Goal: Information Seeking & Learning: Understand process/instructions

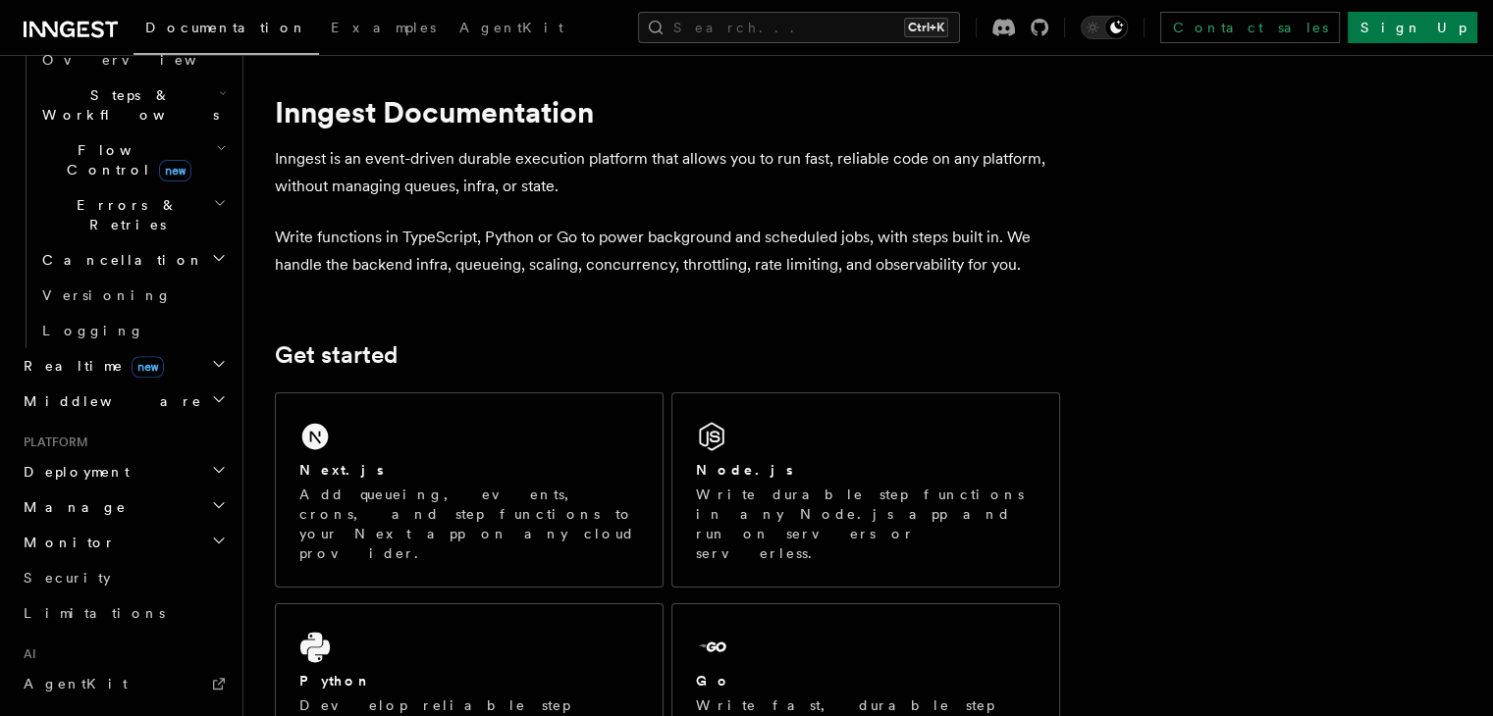
scroll to position [638, 0]
click at [211, 465] on icon "button" at bounding box center [219, 473] width 16 height 16
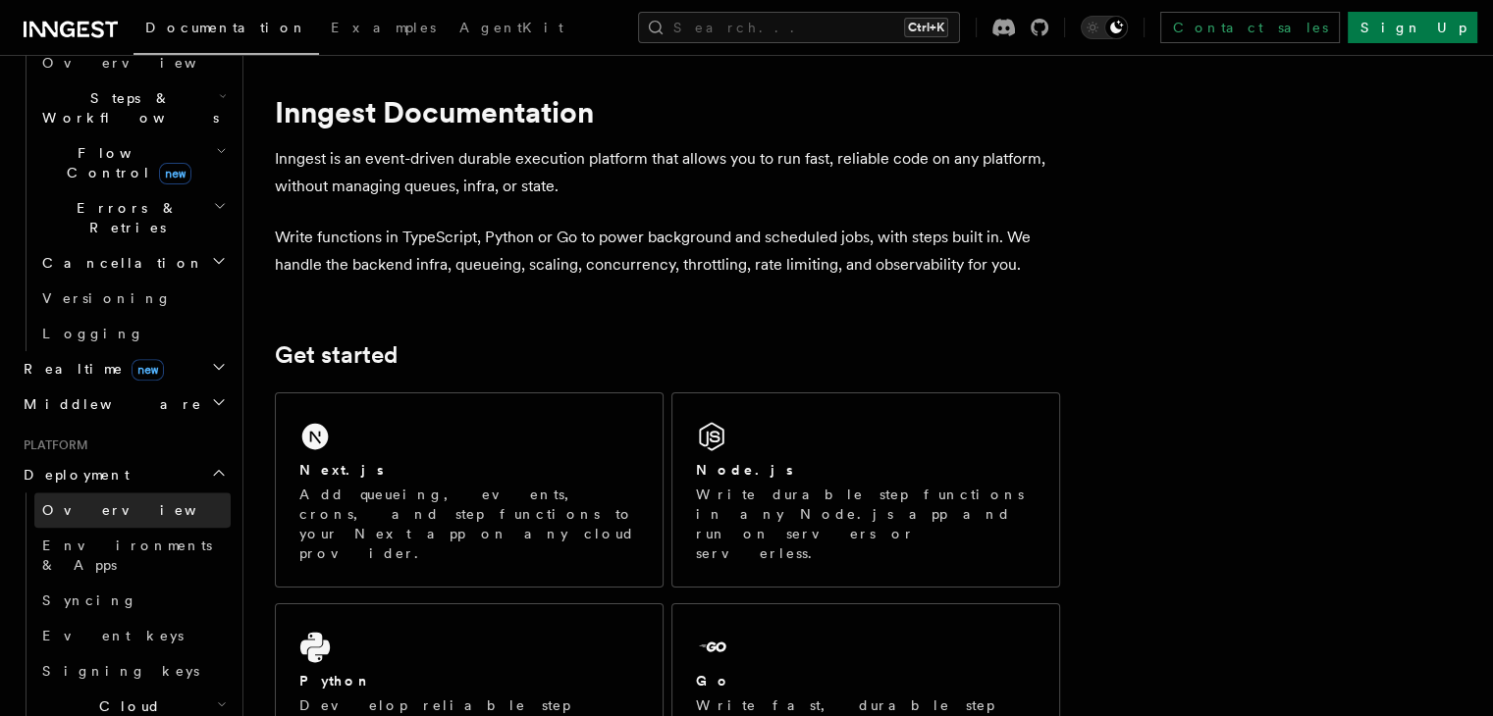
click at [199, 493] on link "Overview" at bounding box center [132, 510] width 196 height 35
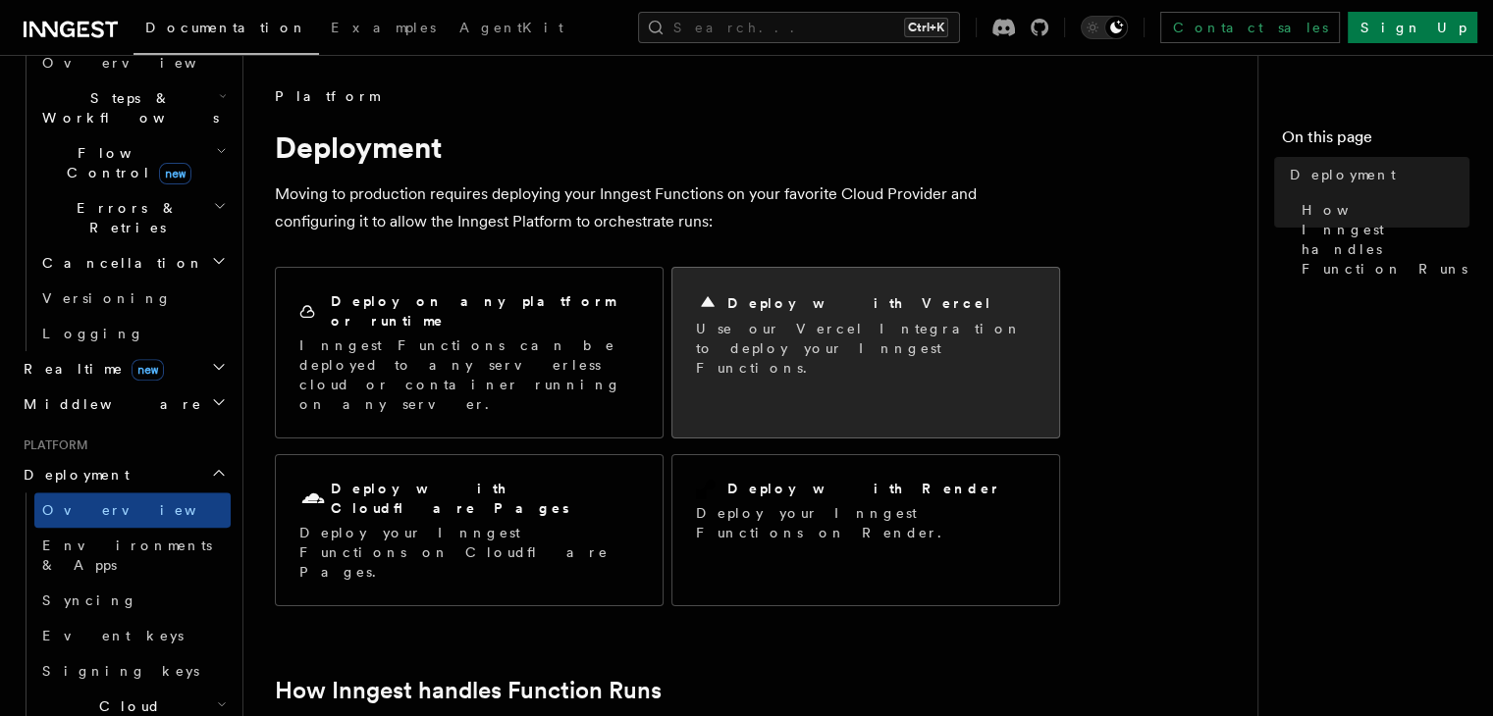
click at [891, 378] on div "Deploy with Vercel Use our Vercel Integration to deploy your Inngest Functions." at bounding box center [865, 334] width 387 height 133
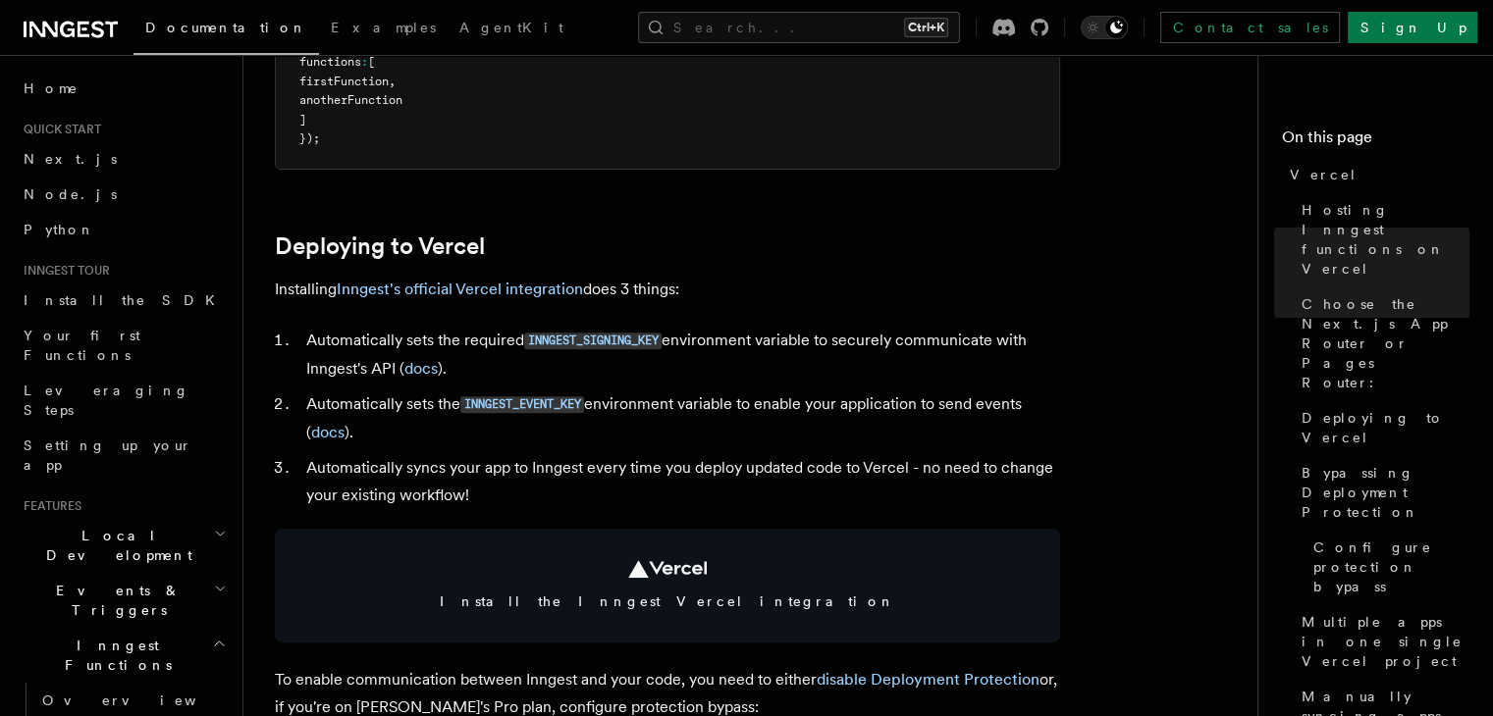
scroll to position [761, 0]
click at [466, 287] on link "Inngest's official Vercel integration" at bounding box center [460, 288] width 246 height 19
click at [482, 292] on link "Inngest's official Vercel integration" at bounding box center [460, 288] width 246 height 19
